Goal: Information Seeking & Learning: Learn about a topic

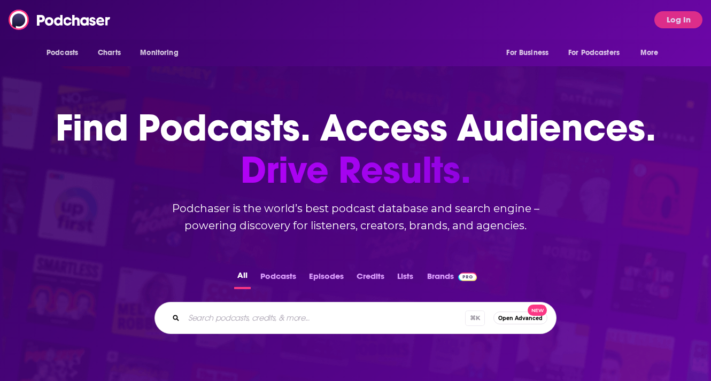
click at [221, 322] on input "Search podcasts, credits, & more..." at bounding box center [324, 317] width 281 height 17
click at [684, 29] on div "Podcasts Charts Monitoring For Business For Podcasters More Log In" at bounding box center [355, 20] width 711 height 40
click at [677, 18] on button "Log In" at bounding box center [678, 19] width 48 height 17
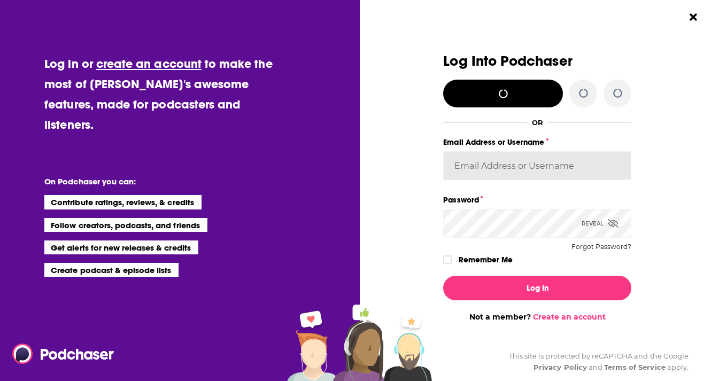
type input "[EMAIL_ADDRESS][DOMAIN_NAME]"
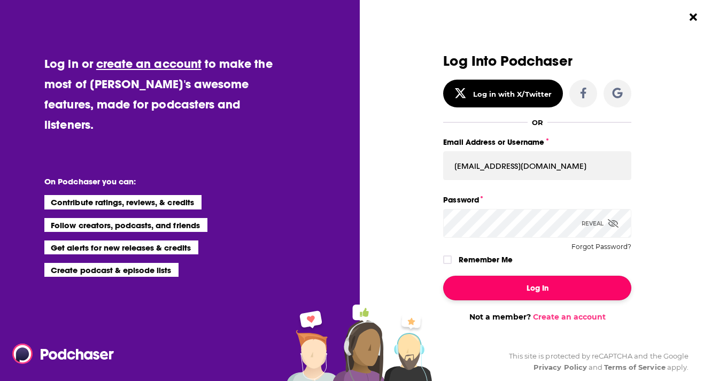
click at [552, 288] on button "Log In" at bounding box center [537, 288] width 188 height 25
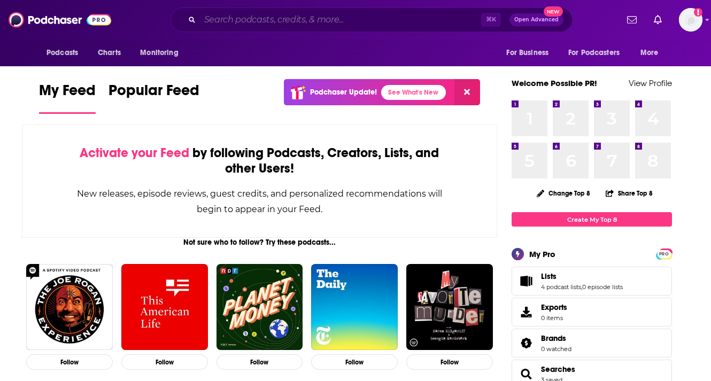
click at [308, 17] on input "Search podcasts, credits, & more..." at bounding box center [340, 19] width 281 height 17
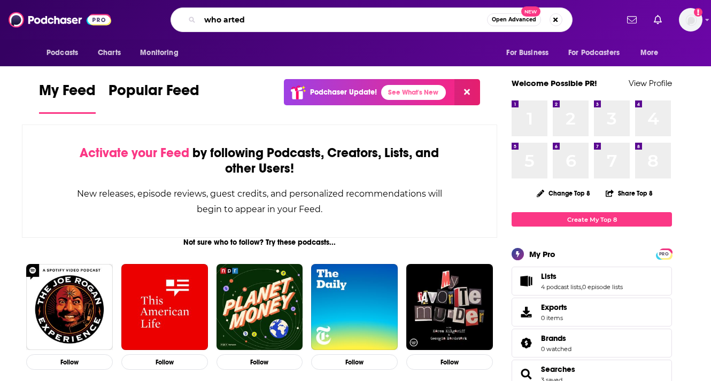
type input "who arted"
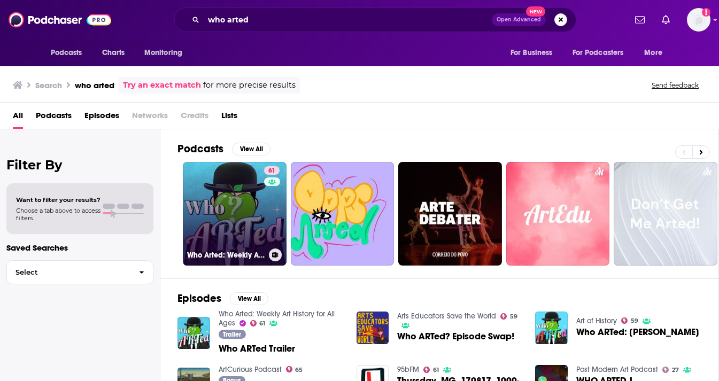
click at [240, 220] on link "61 Who Arted: Weekly Art History for All Ages" at bounding box center [235, 214] width 104 height 104
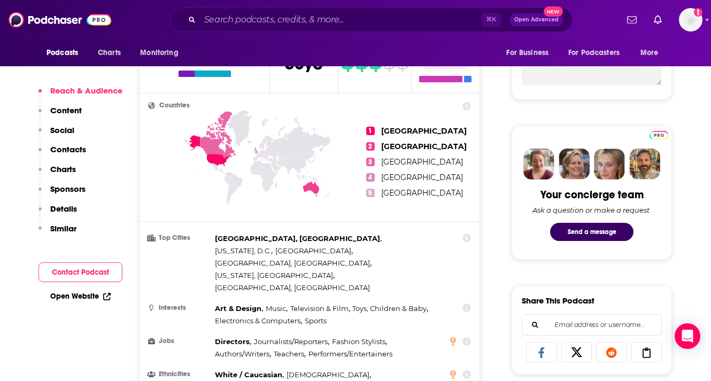
scroll to position [438, 0]
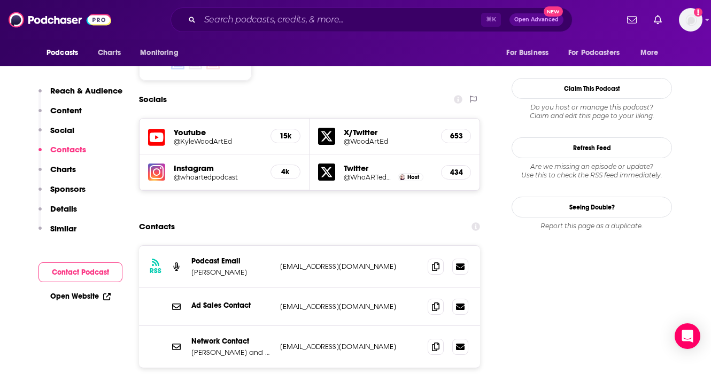
scroll to position [1058, 0]
